Goal: Find contact information: Find contact information

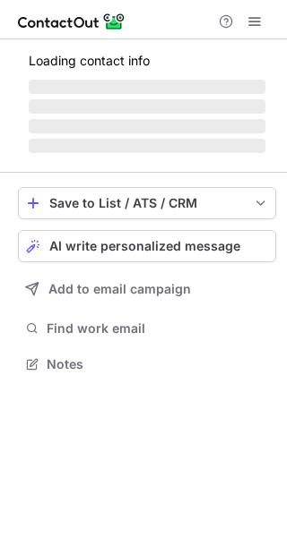
scroll to position [362, 287]
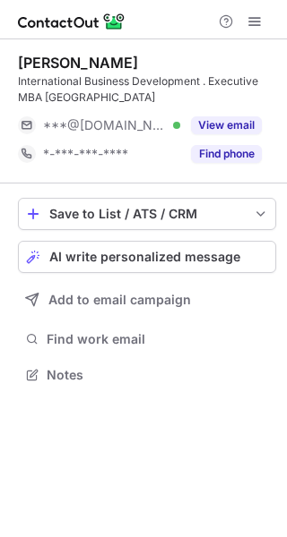
scroll to position [362, 287]
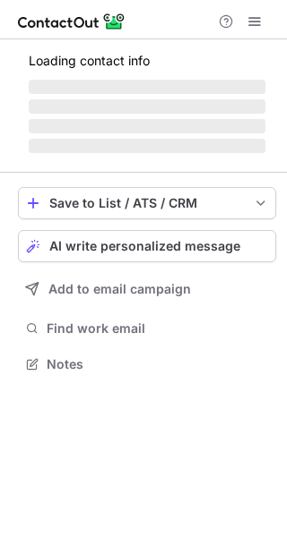
scroll to position [362, 287]
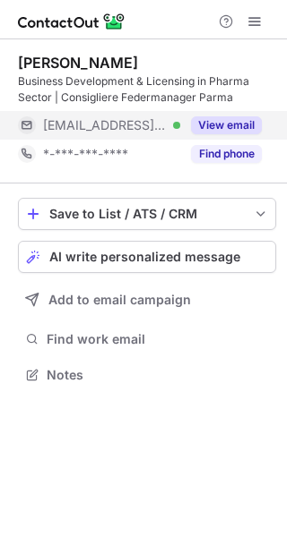
click at [212, 124] on button "View email" at bounding box center [226, 125] width 71 height 18
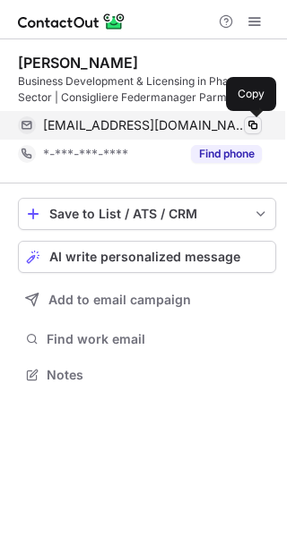
click at [257, 119] on span at bounding box center [252, 125] width 14 height 14
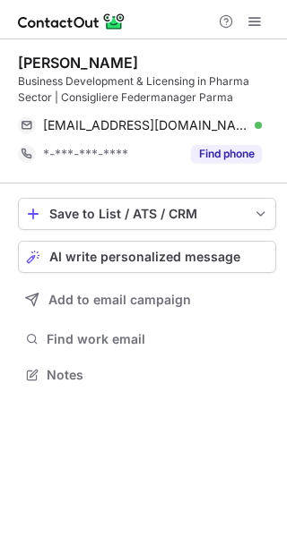
scroll to position [362, 287]
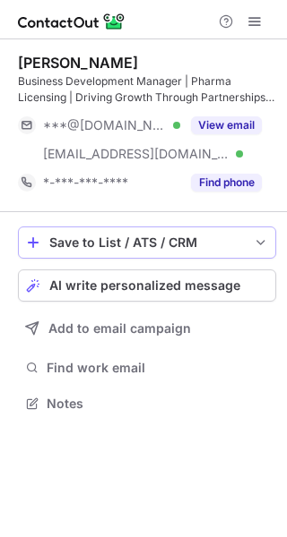
scroll to position [390, 287]
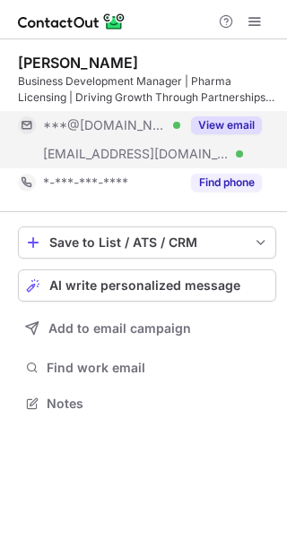
click at [206, 121] on button "View email" at bounding box center [226, 125] width 71 height 18
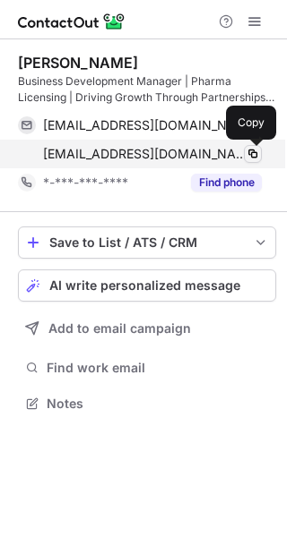
click at [254, 151] on span at bounding box center [252, 154] width 14 height 14
